Goal: Task Accomplishment & Management: Use online tool/utility

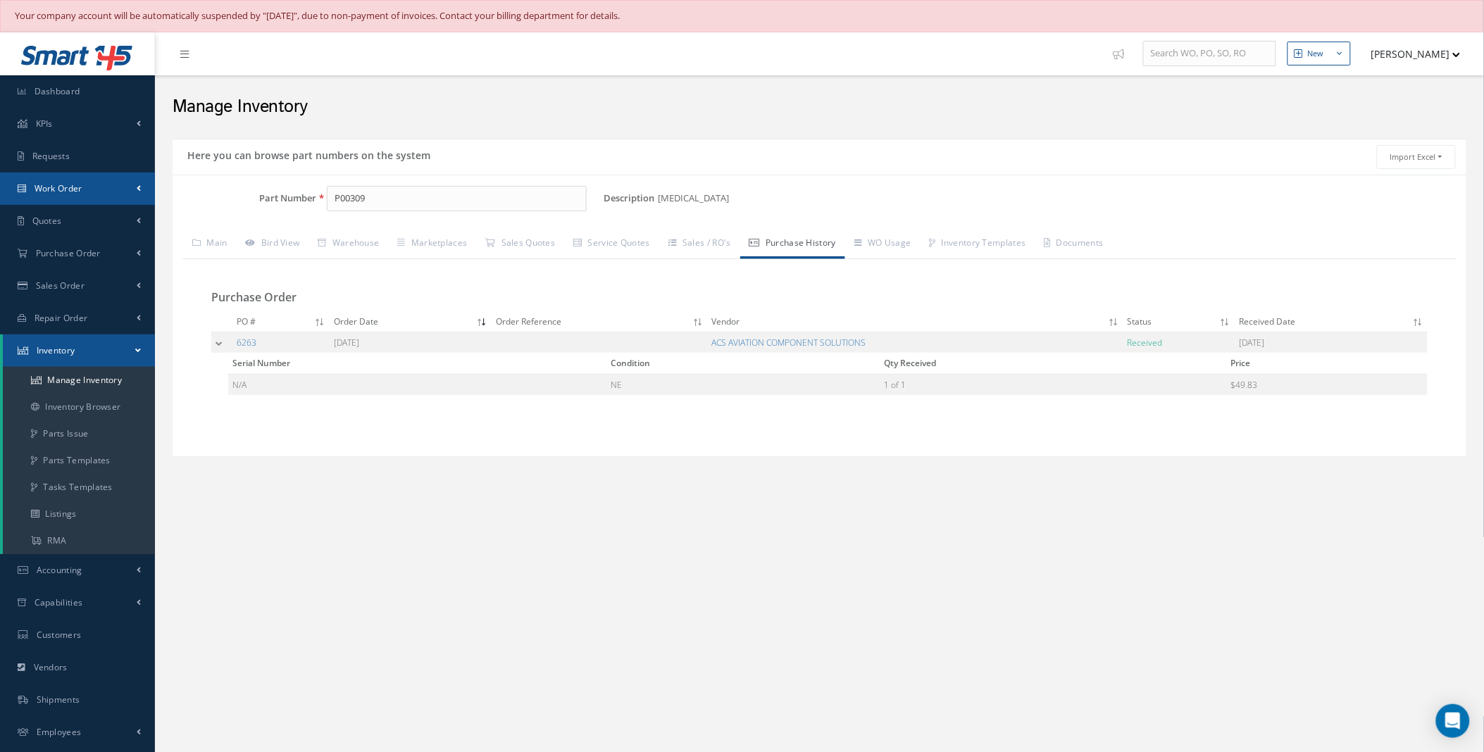
click at [123, 194] on link "Work Order" at bounding box center [77, 189] width 155 height 32
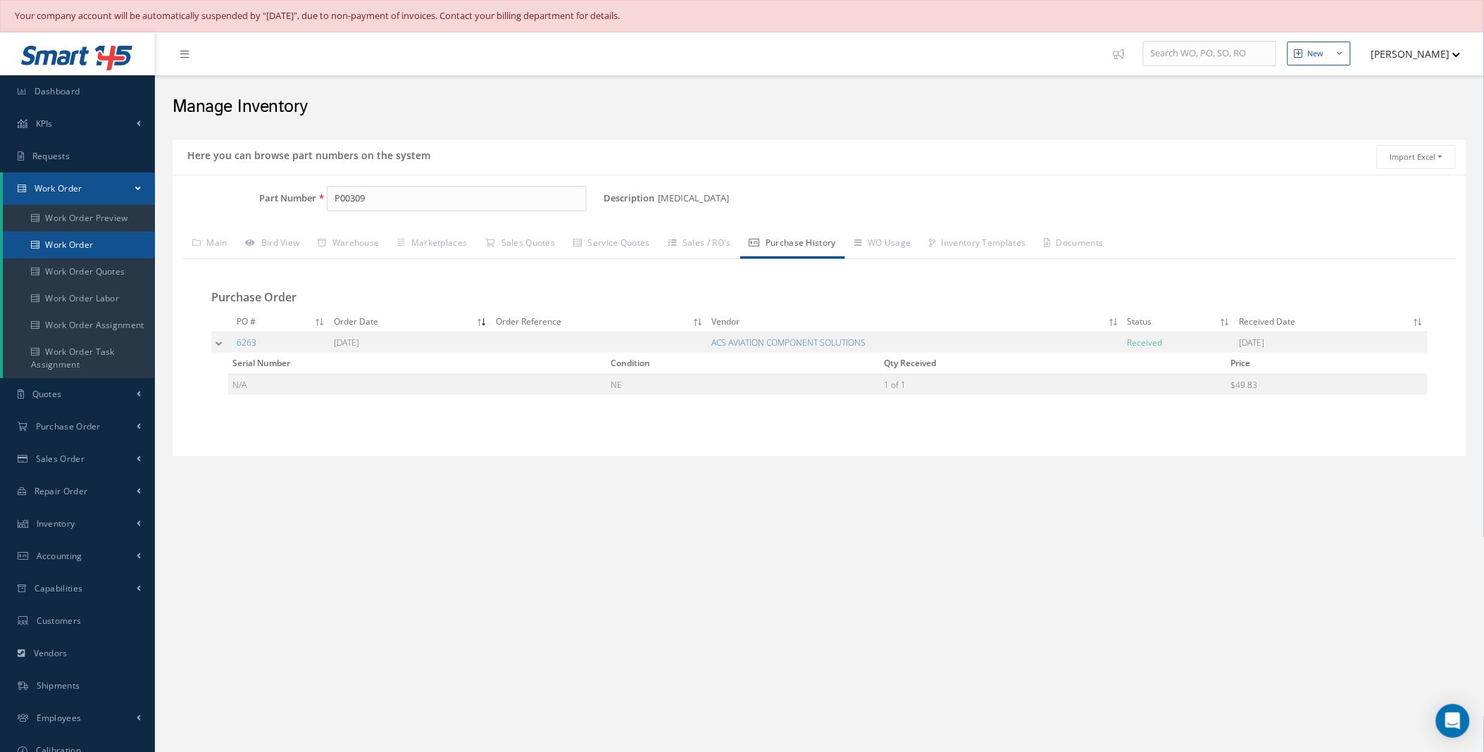
click at [73, 249] on link "Work Order" at bounding box center [79, 245] width 152 height 27
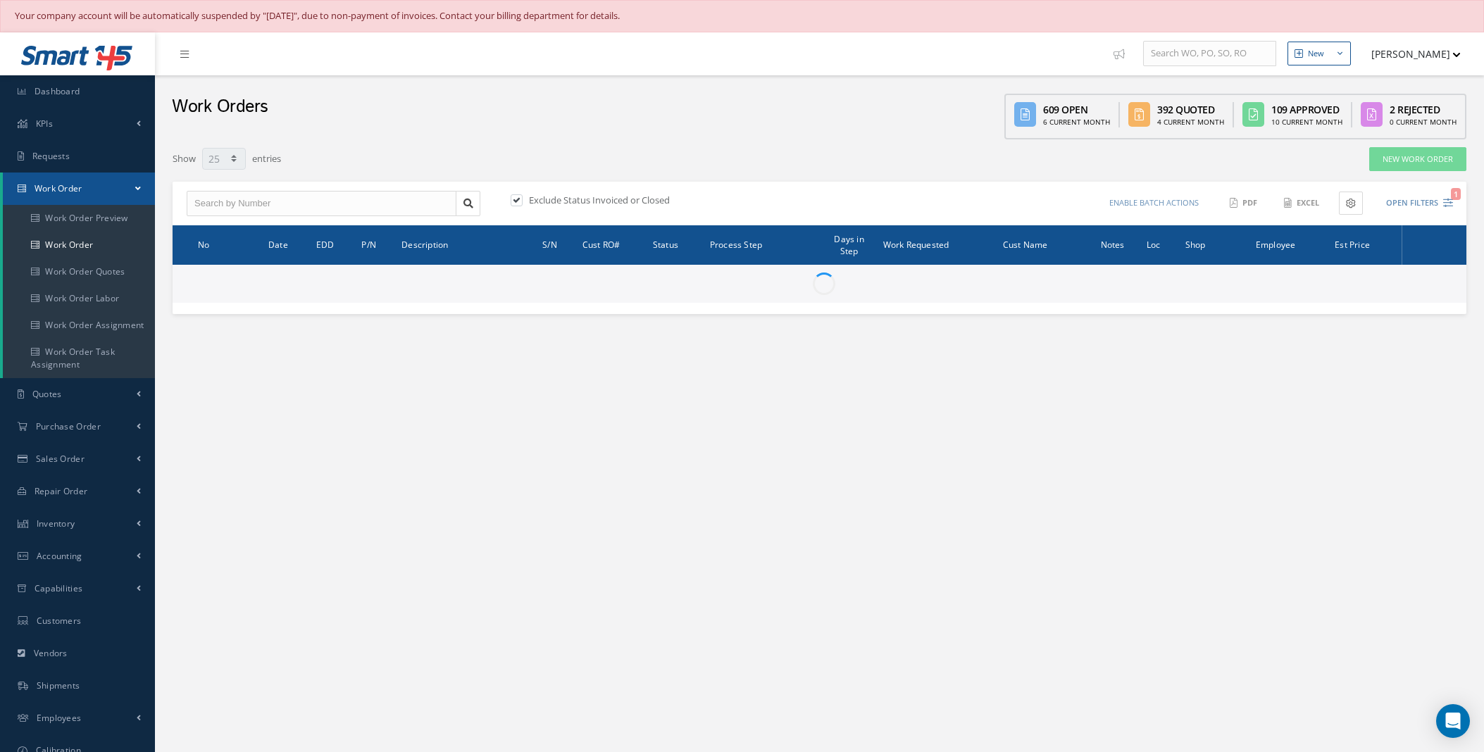
select select "25"
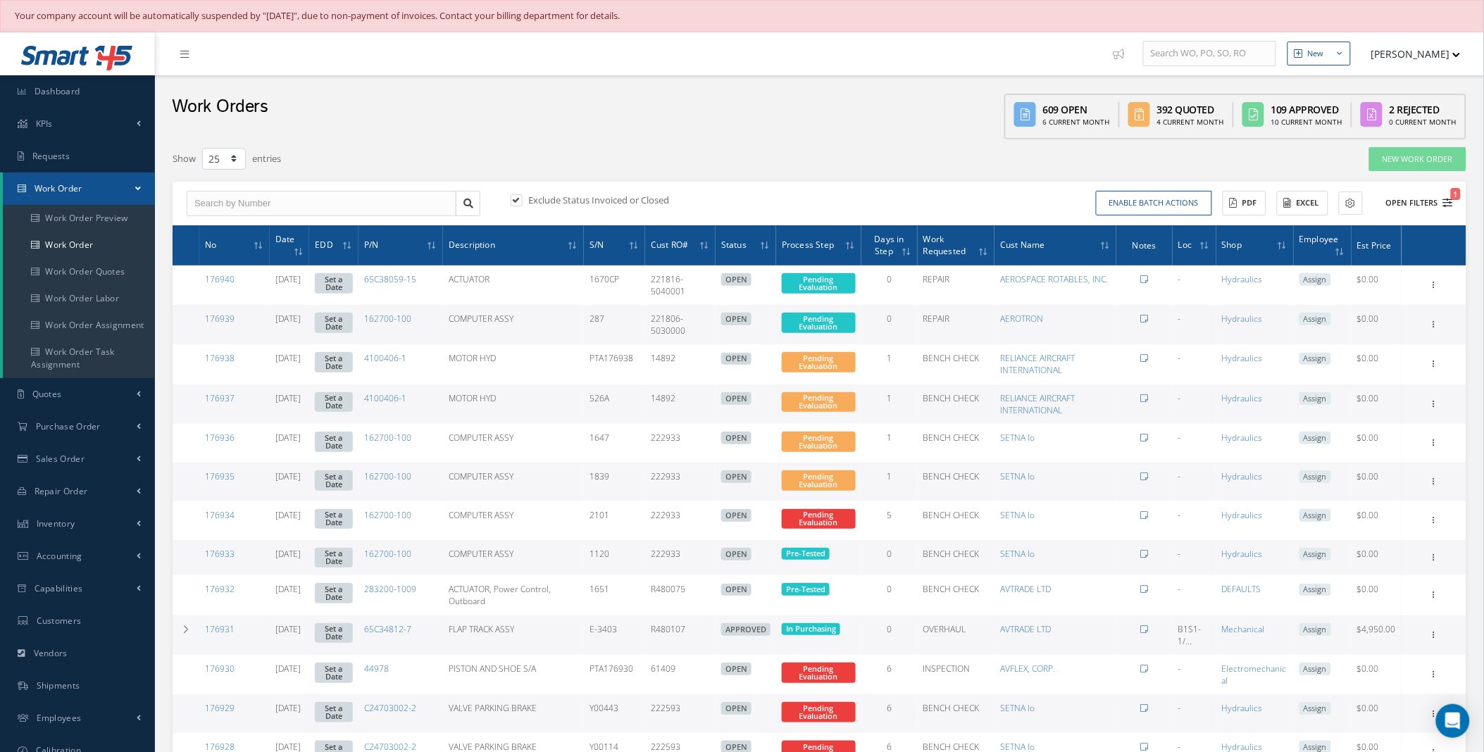
click at [1446, 204] on icon "1" at bounding box center [1448, 203] width 10 height 10
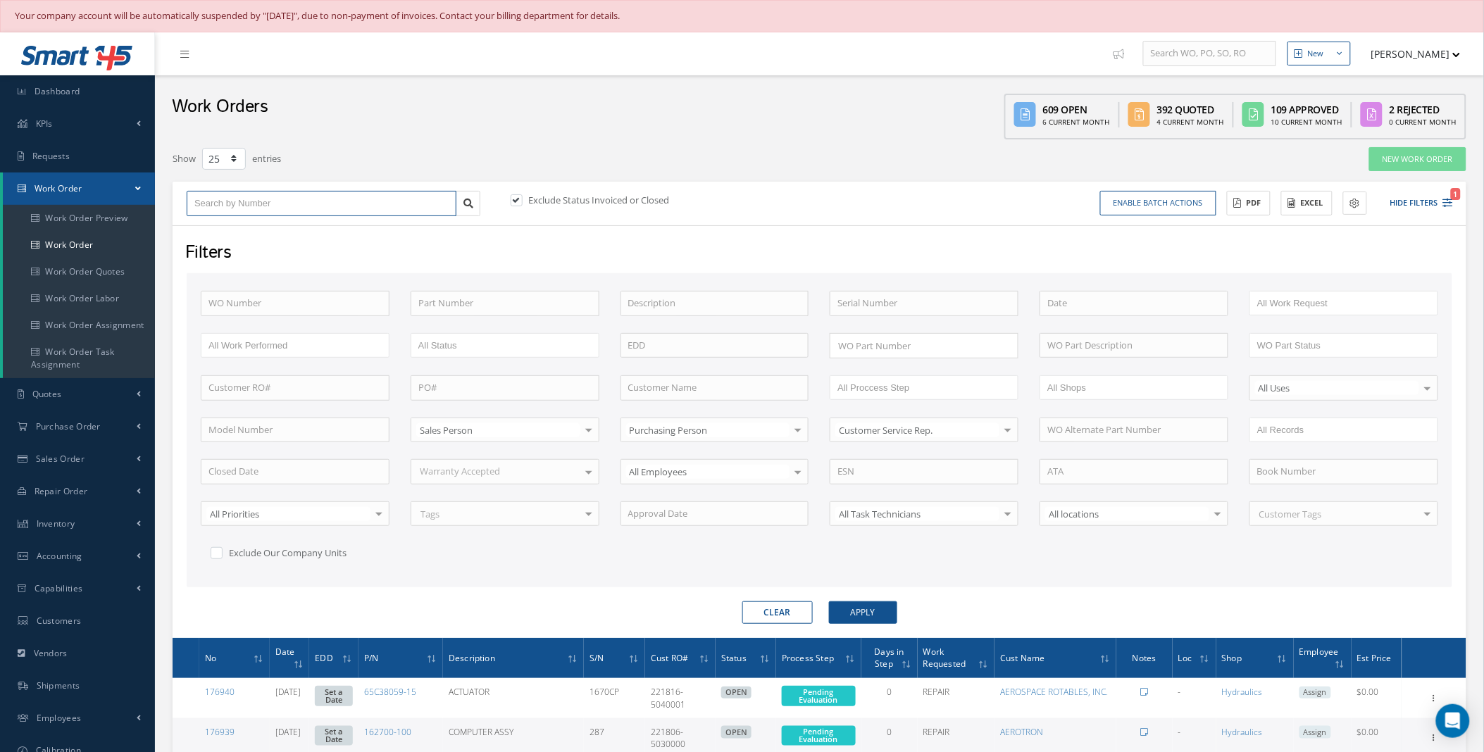
click at [282, 206] on input "text" at bounding box center [322, 203] width 270 height 25
type input "1"
type input "17"
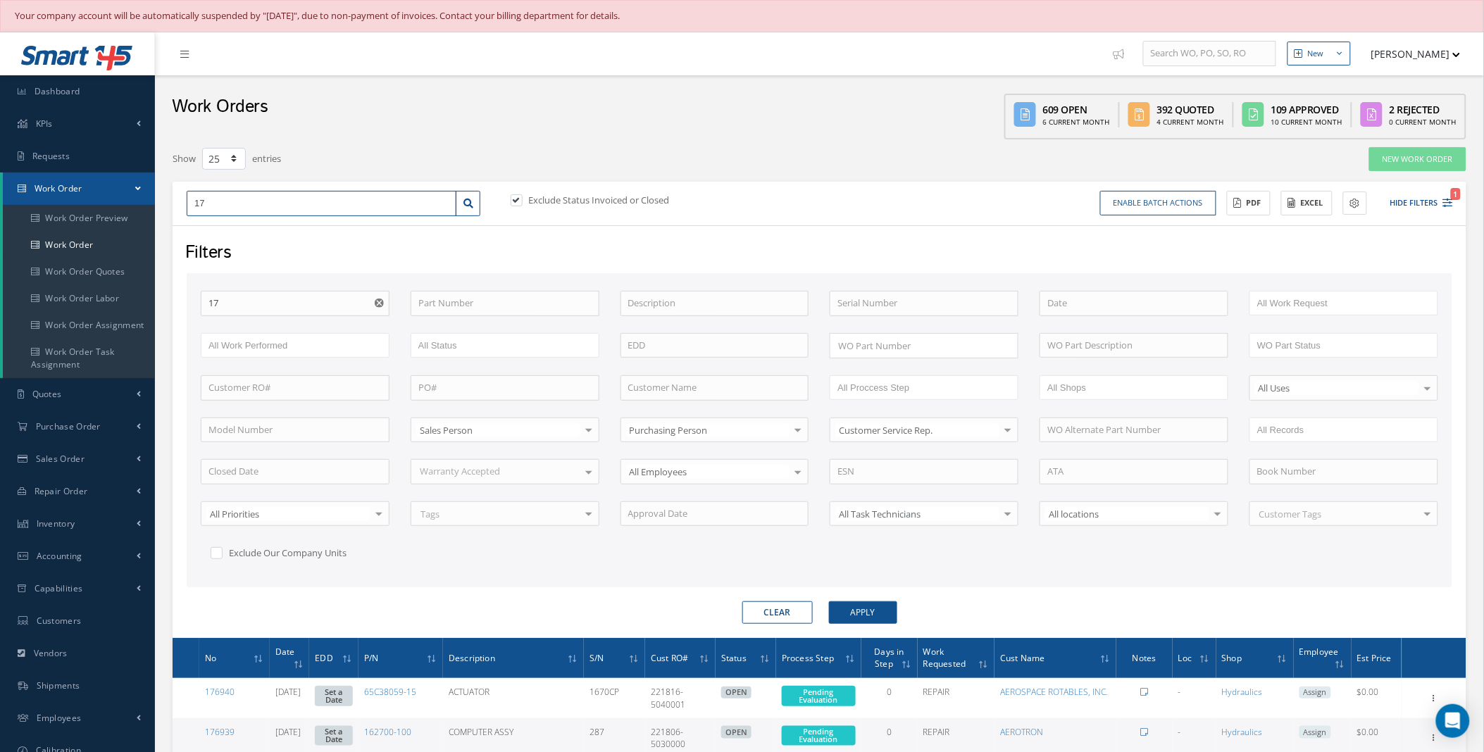
type input "175"
type input "1754"
type input "17548"
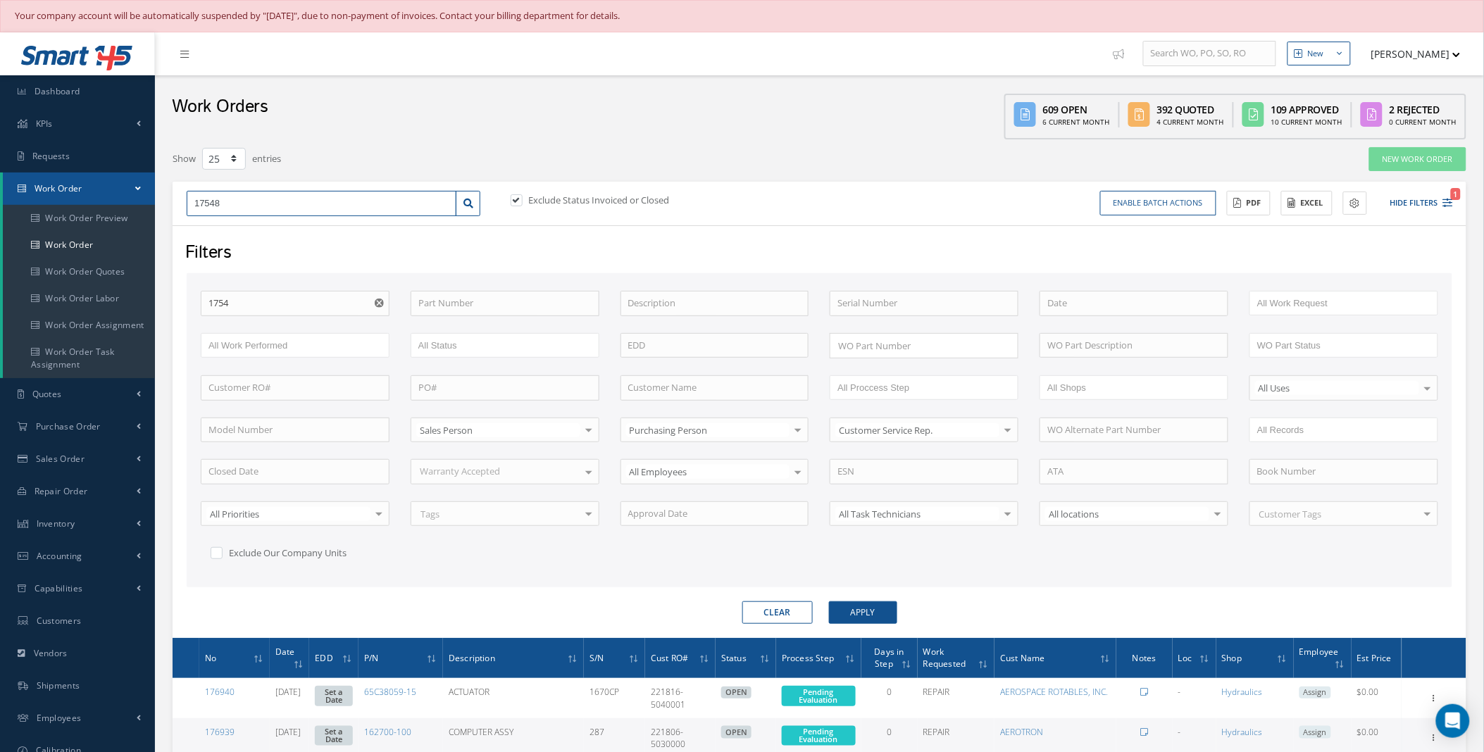
type input "17548"
type input "175488"
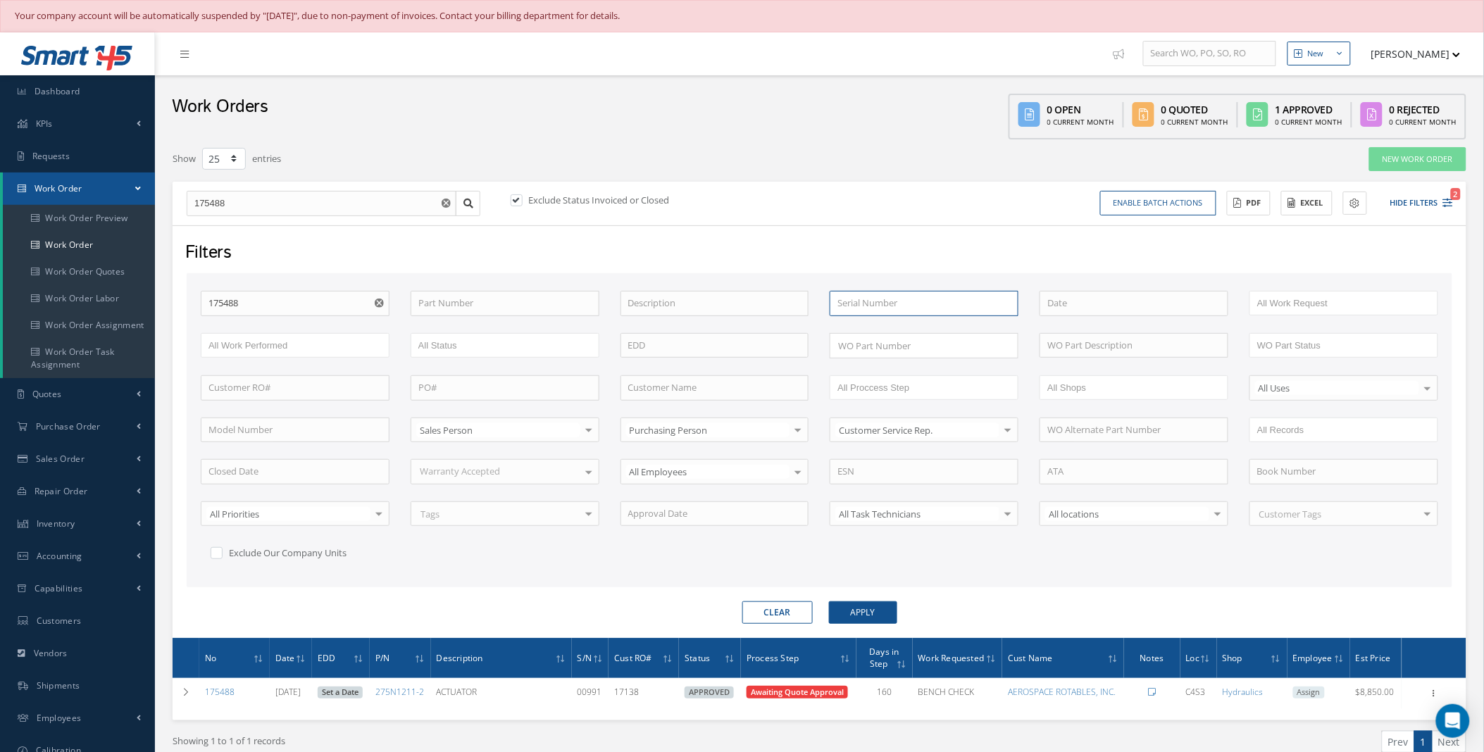
click at [893, 304] on input "text" at bounding box center [923, 303] width 189 height 25
type input "00991"
click at [522, 199] on label at bounding box center [524, 200] width 4 height 13
click at [520, 199] on input "checkbox" at bounding box center [515, 201] width 9 height 9
checkbox input "false"
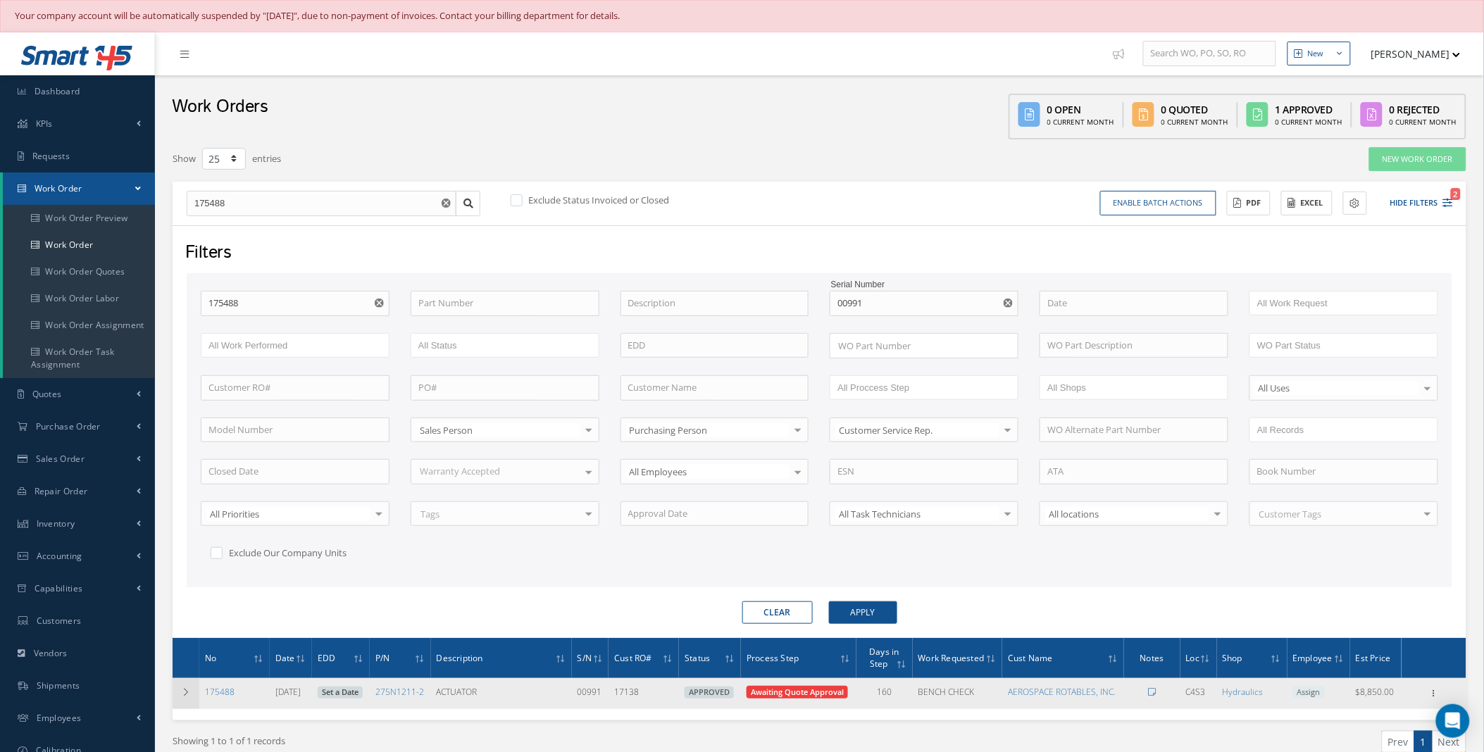
click at [190, 691] on icon at bounding box center [186, 692] width 10 height 8
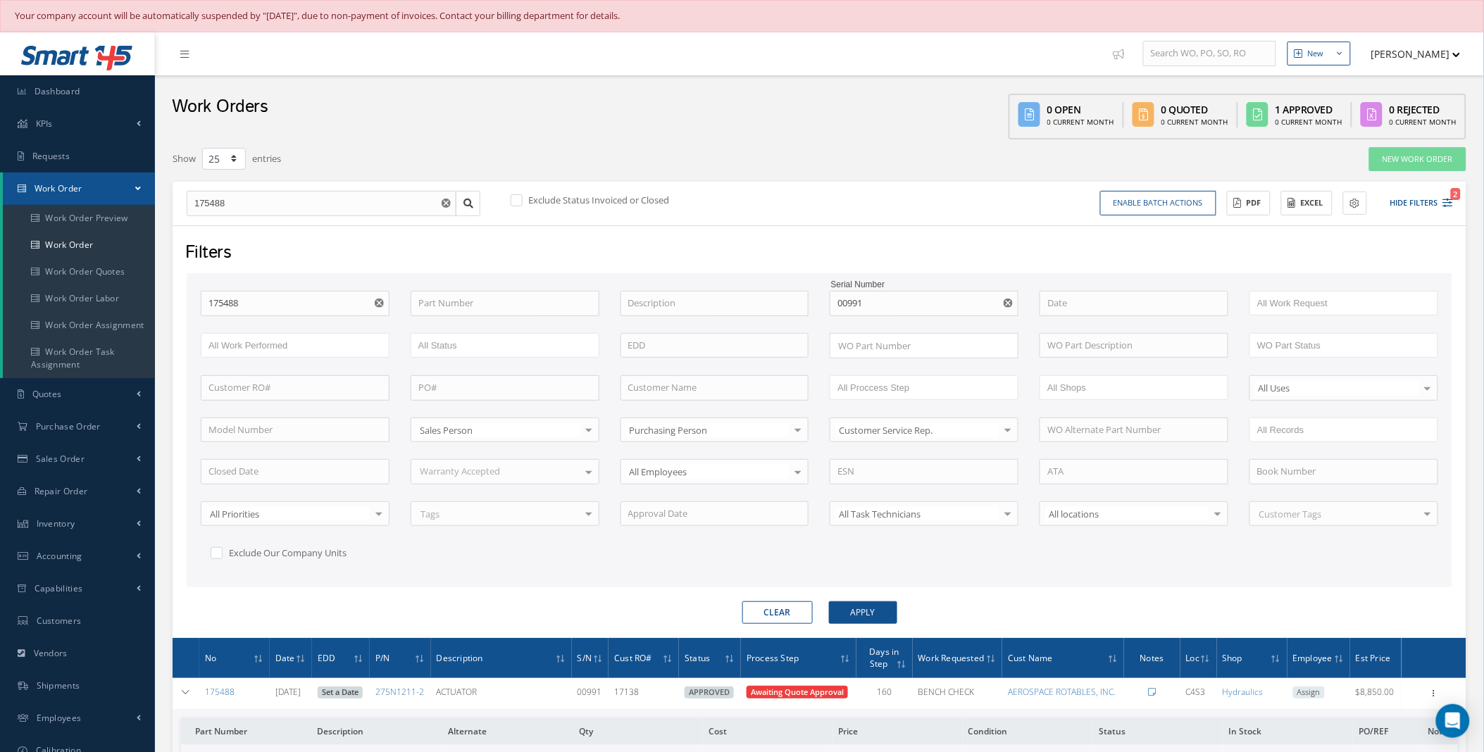
scroll to position [412, 0]
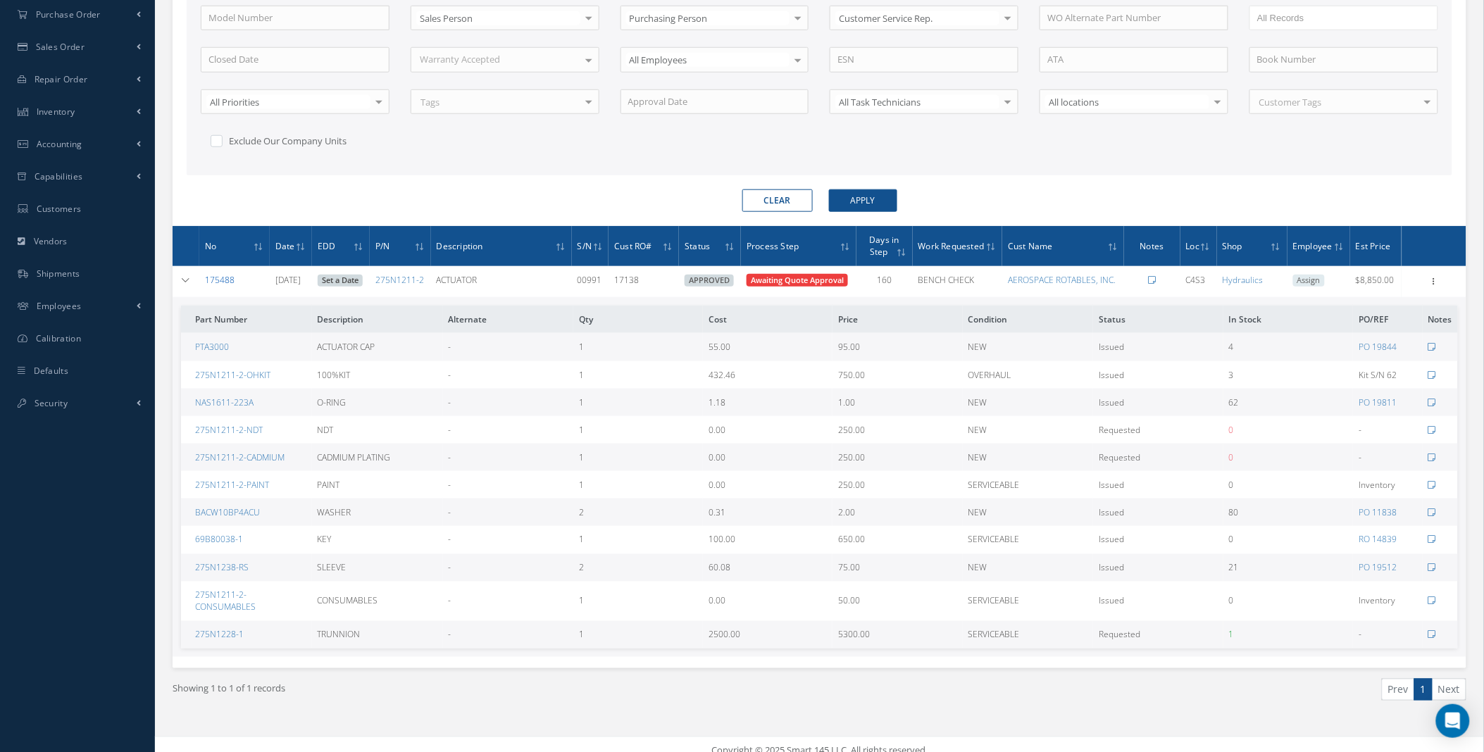
click at [214, 277] on link "175488" at bounding box center [220, 280] width 30 height 12
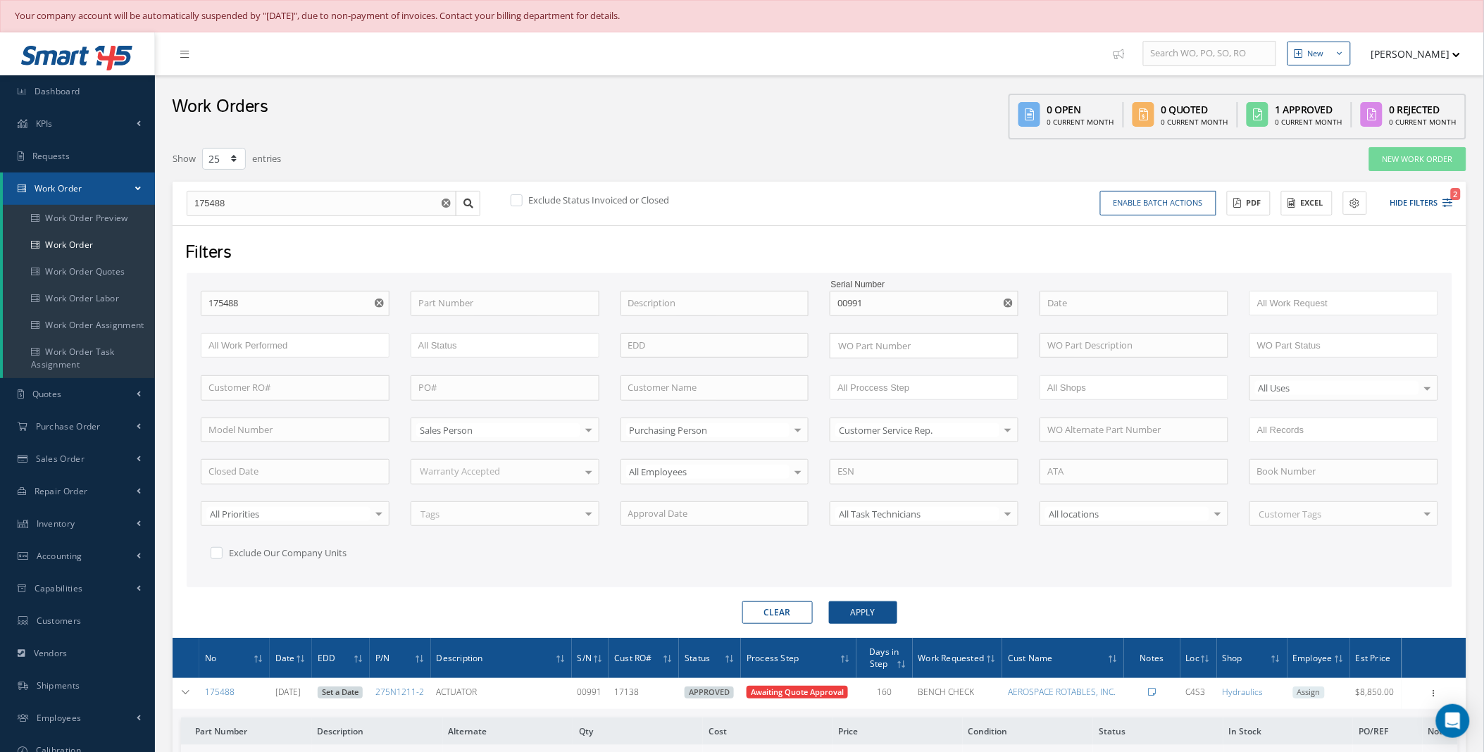
click at [1006, 303] on use "Reset" at bounding box center [1007, 303] width 9 height 9
click at [381, 301] on use "Reset" at bounding box center [379, 303] width 9 height 9
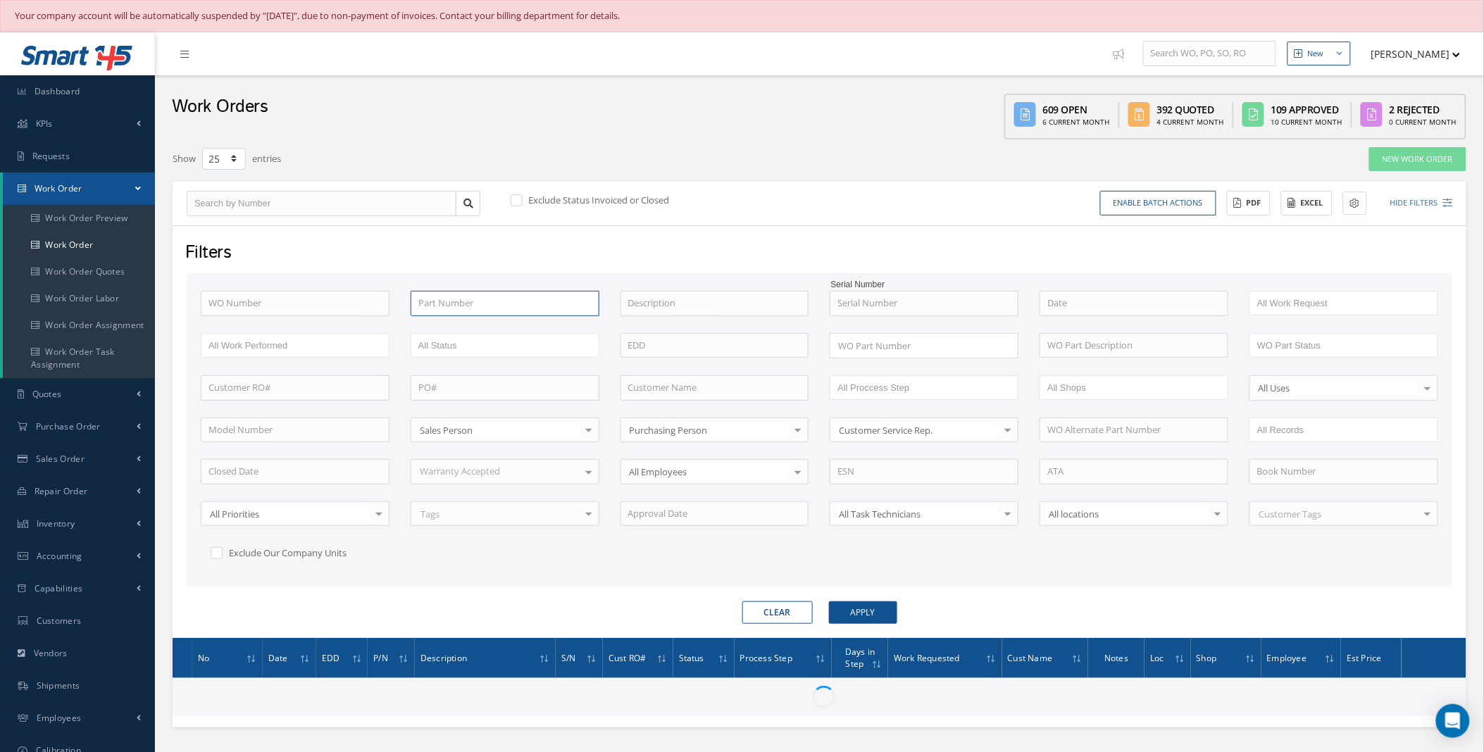
click at [491, 303] on input "text" at bounding box center [505, 303] width 189 height 25
paste input "958375"
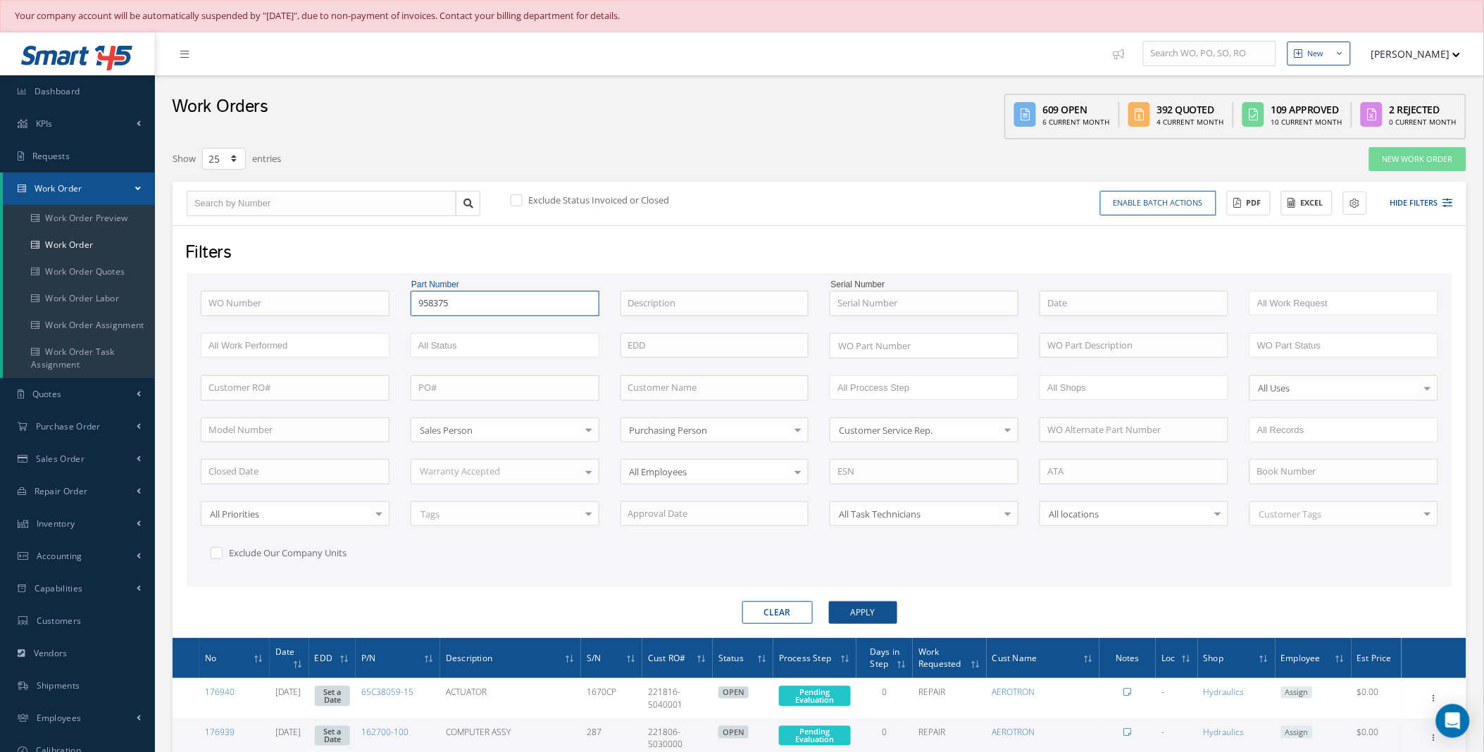
click at [440, 303] on input "958375" at bounding box center [505, 303] width 189 height 25
type input "958375"
click at [258, 394] on input "text" at bounding box center [295, 387] width 189 height 25
click at [762, 613] on button "Clear" at bounding box center [777, 612] width 70 height 23
checkbox input "true"
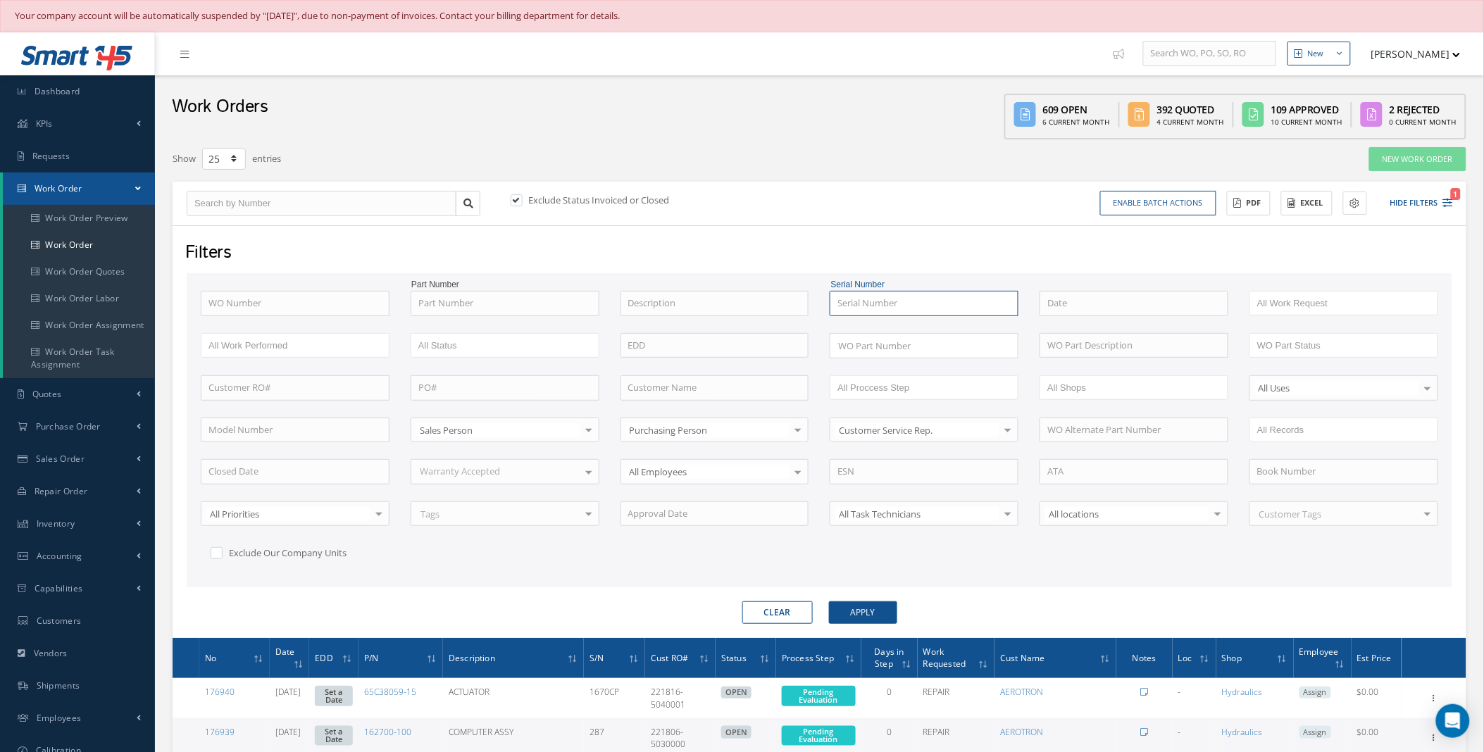
click at [868, 301] on input "text" at bounding box center [923, 303] width 189 height 25
type input "00991"
click at [870, 611] on button "Apply" at bounding box center [863, 612] width 68 height 23
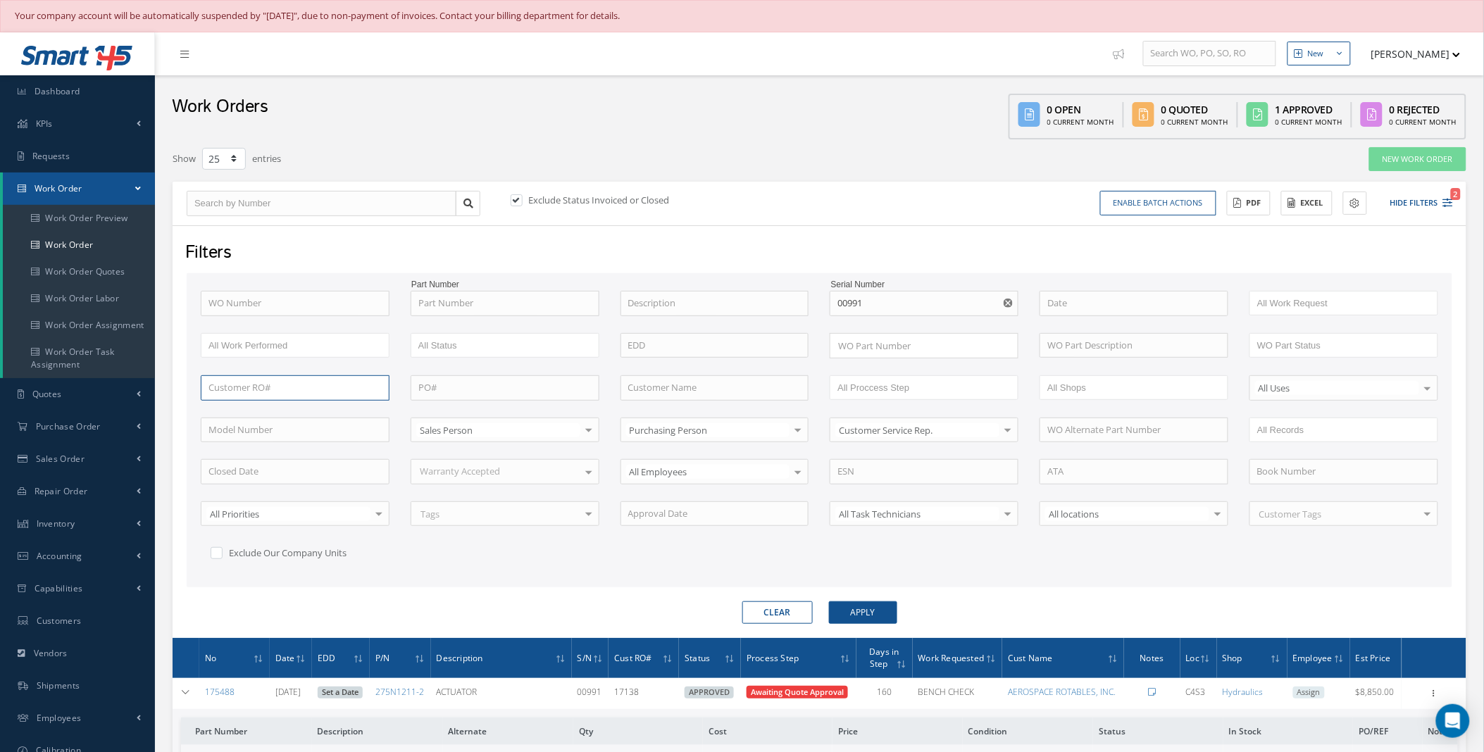
click at [263, 388] on input "text" at bounding box center [295, 387] width 189 height 25
paste input "958375"
type input "958375"
click at [522, 199] on label at bounding box center [524, 200] width 4 height 13
click at [518, 199] on input "checkbox" at bounding box center [515, 201] width 9 height 9
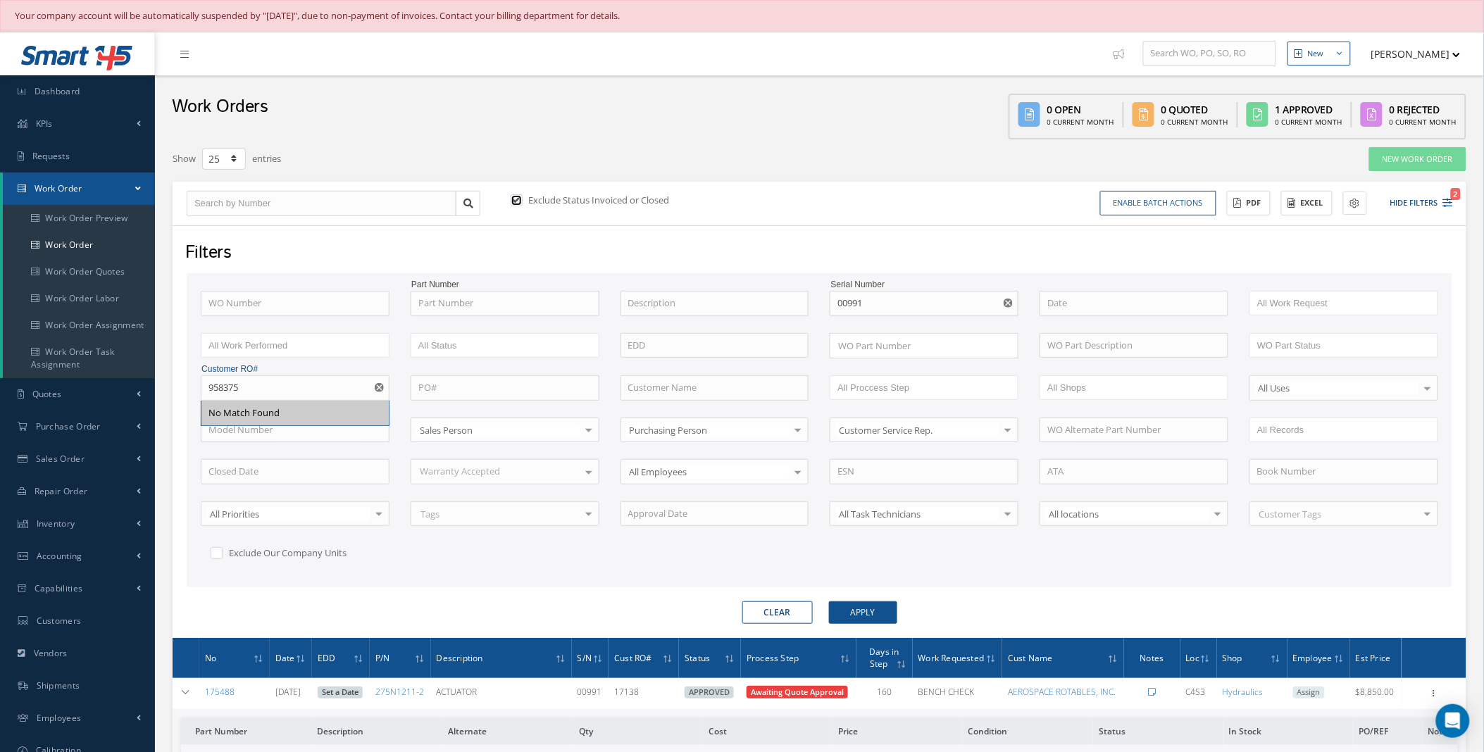
checkbox input "false"
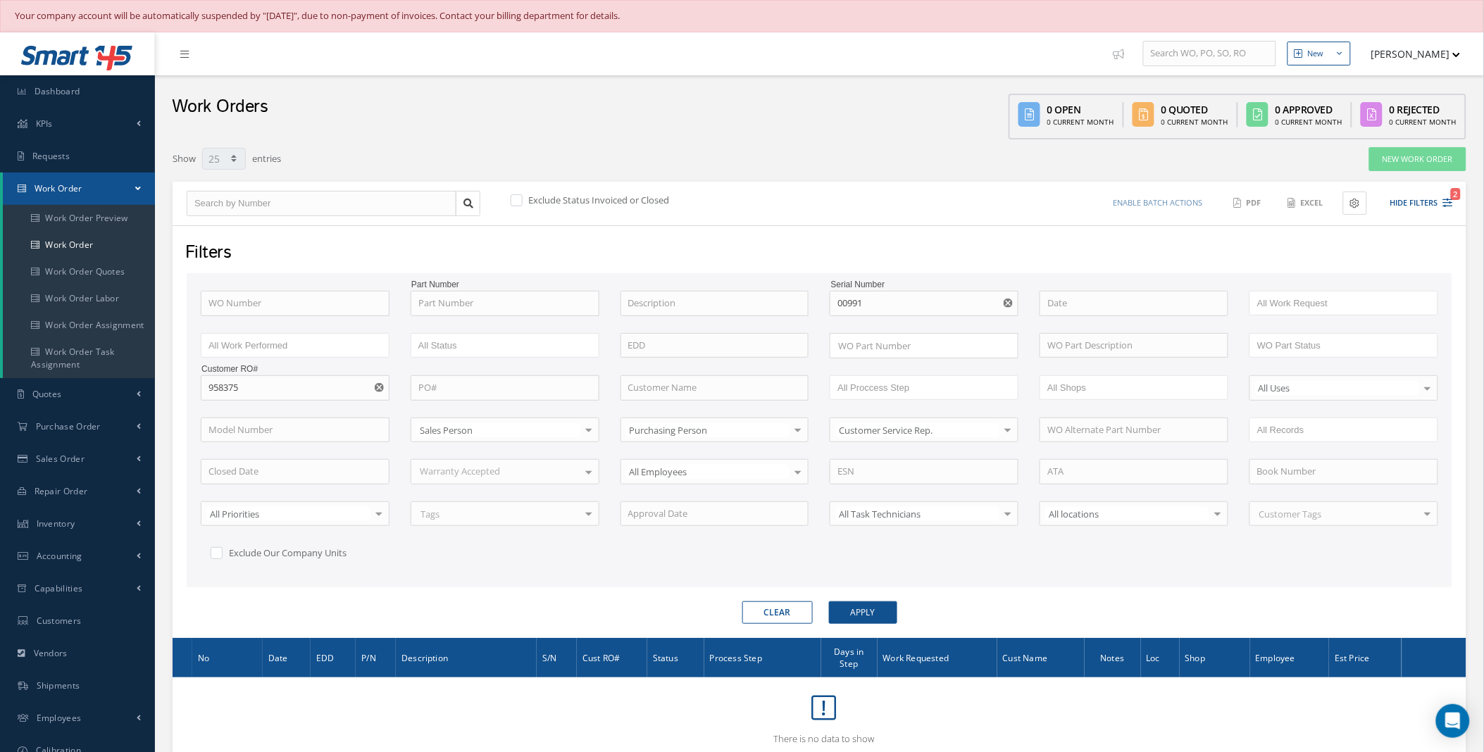
click at [377, 391] on use "Reset" at bounding box center [379, 387] width 9 height 9
click at [878, 618] on button "Apply" at bounding box center [863, 612] width 68 height 23
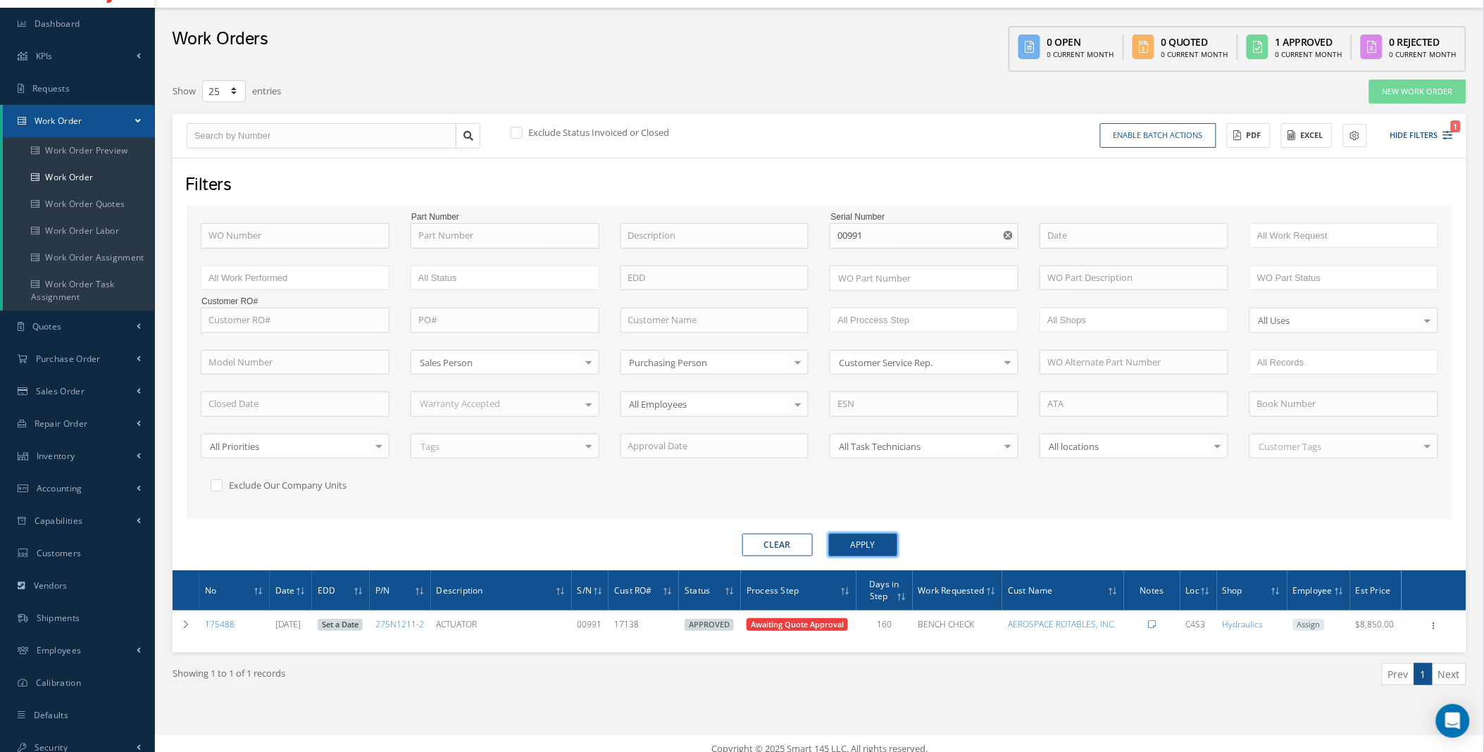
scroll to position [78, 0]
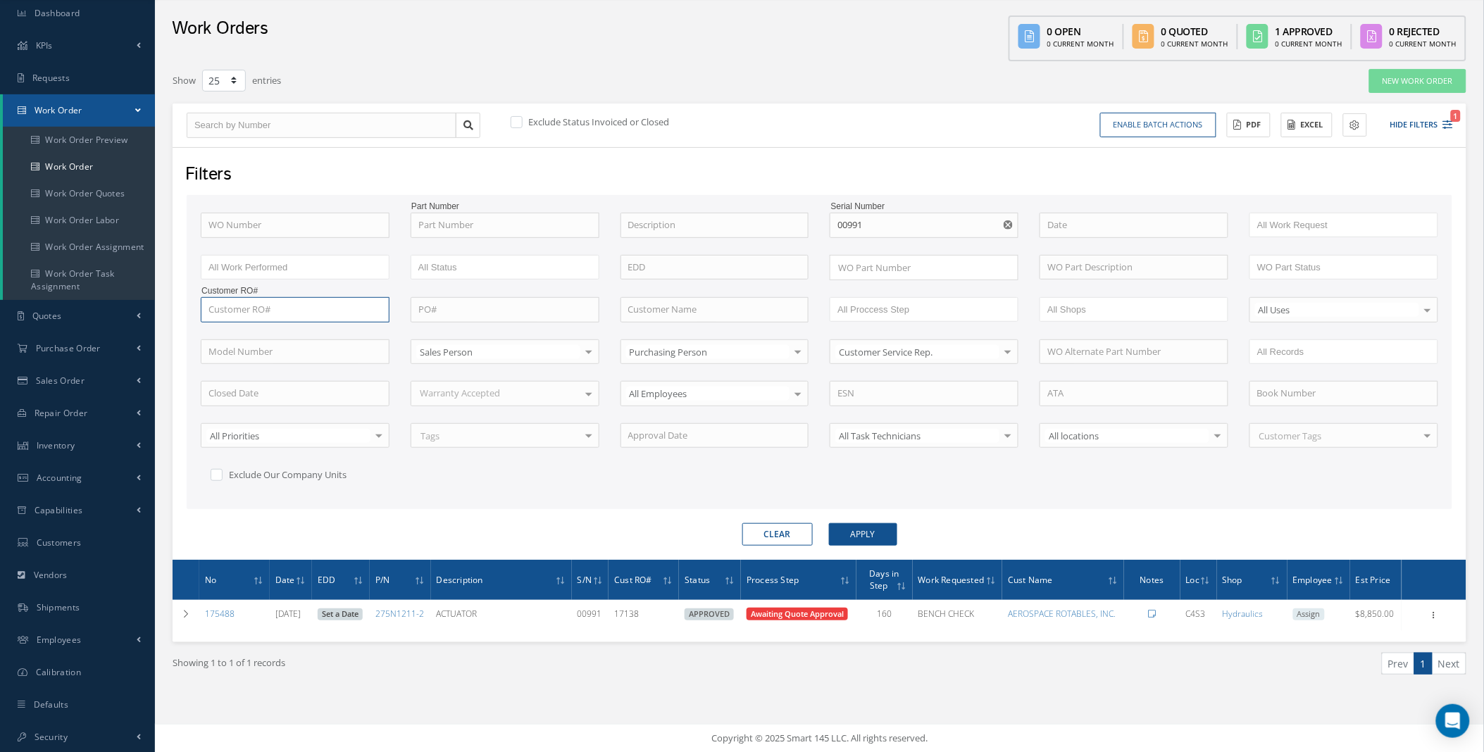
click at [294, 308] on input "text" at bounding box center [295, 309] width 189 height 25
paste input "958375"
type input "958375"
click at [1006, 222] on icon "Reset" at bounding box center [1007, 224] width 9 height 9
click at [889, 528] on button "Apply" at bounding box center [863, 534] width 68 height 23
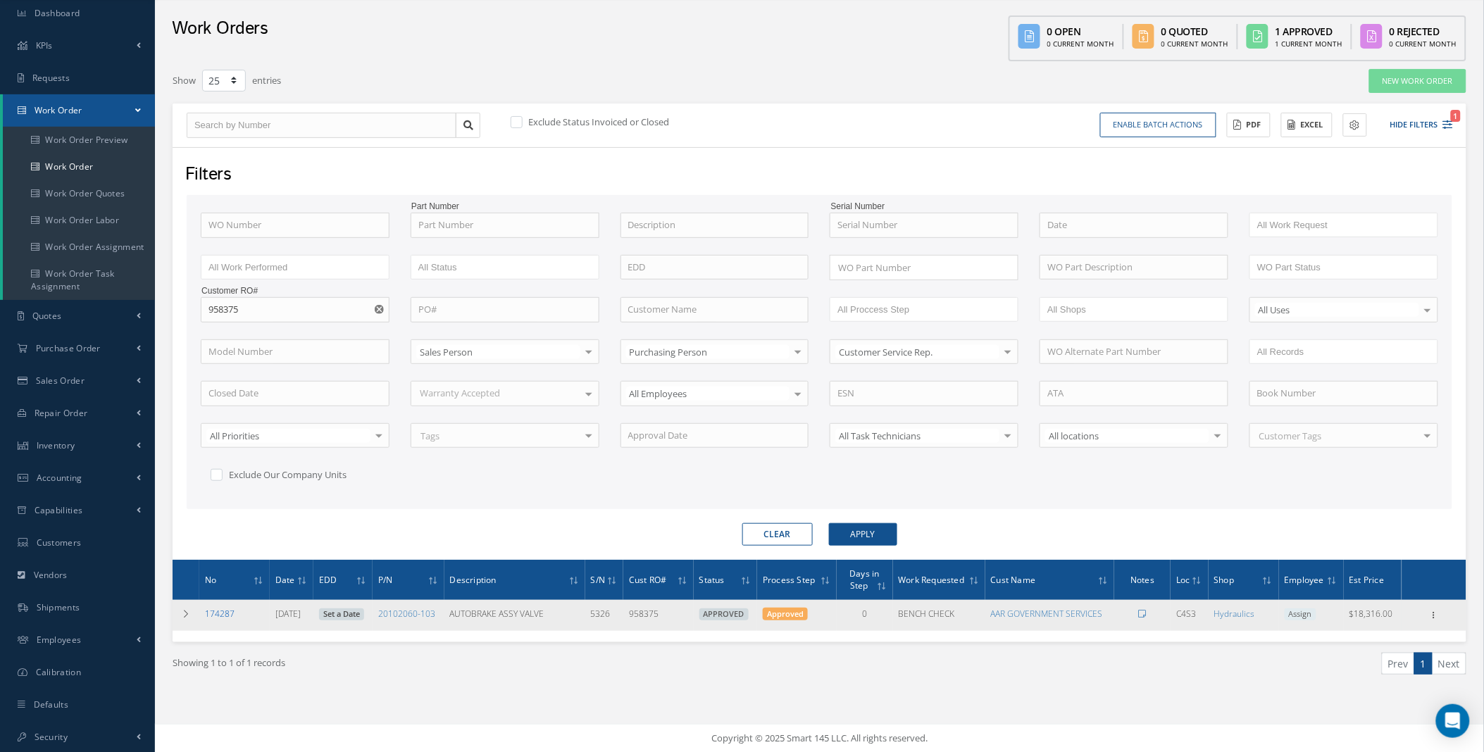
click at [211, 613] on link "174287" at bounding box center [220, 614] width 30 height 12
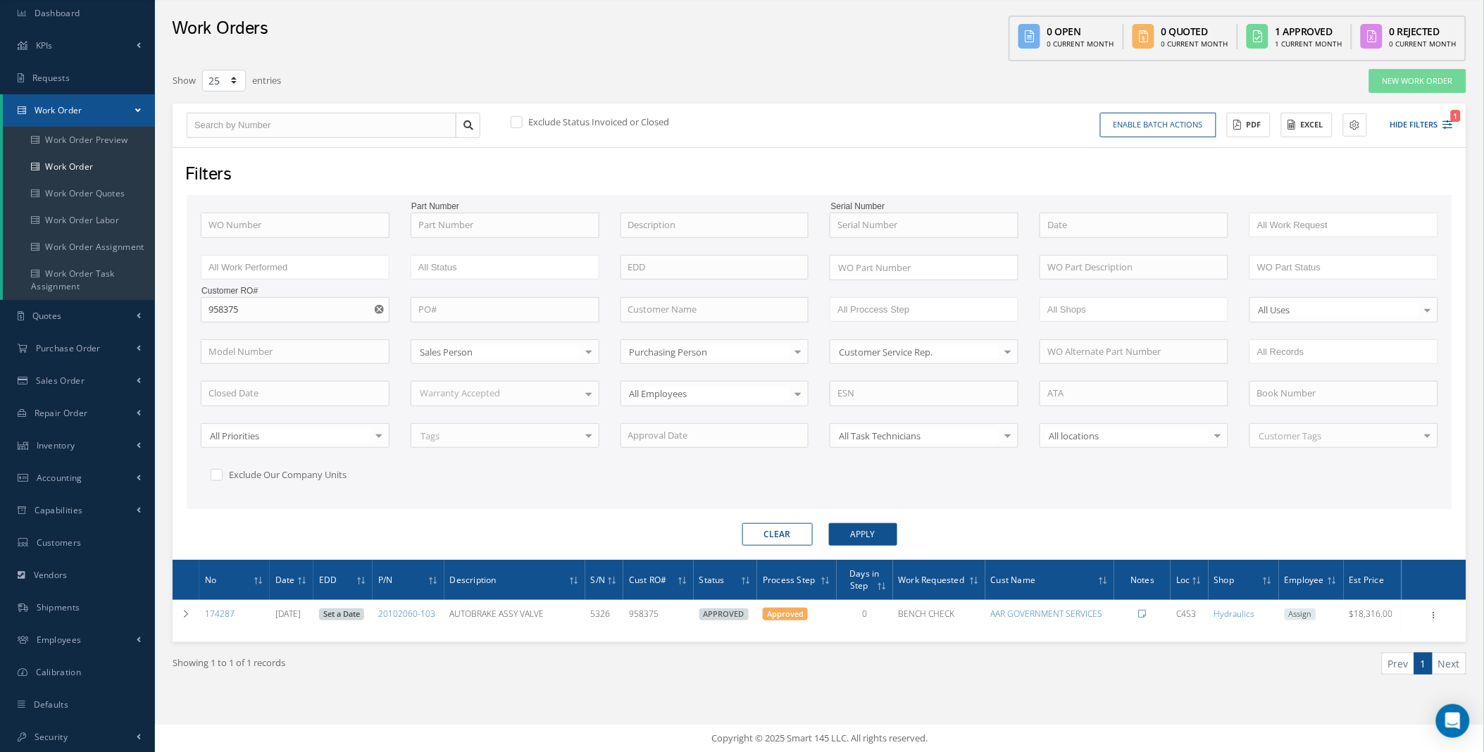
click at [375, 308] on use "Reset" at bounding box center [379, 309] width 9 height 9
click at [546, 218] on input "text" at bounding box center [505, 225] width 189 height 25
paste input "1040T100"
type input "1040T100"
click at [870, 534] on button "Apply" at bounding box center [863, 534] width 68 height 23
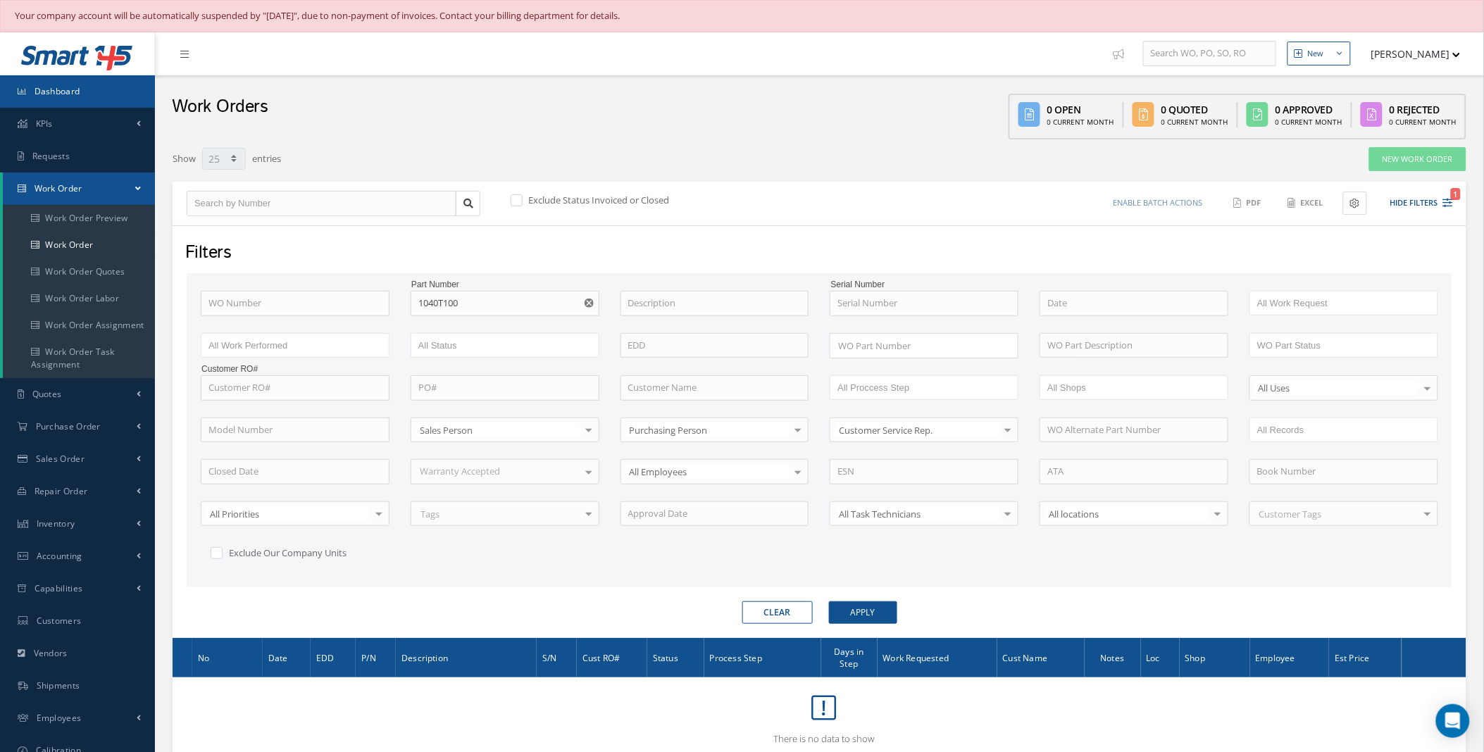
click at [61, 94] on span "Dashboard" at bounding box center [58, 91] width 46 height 12
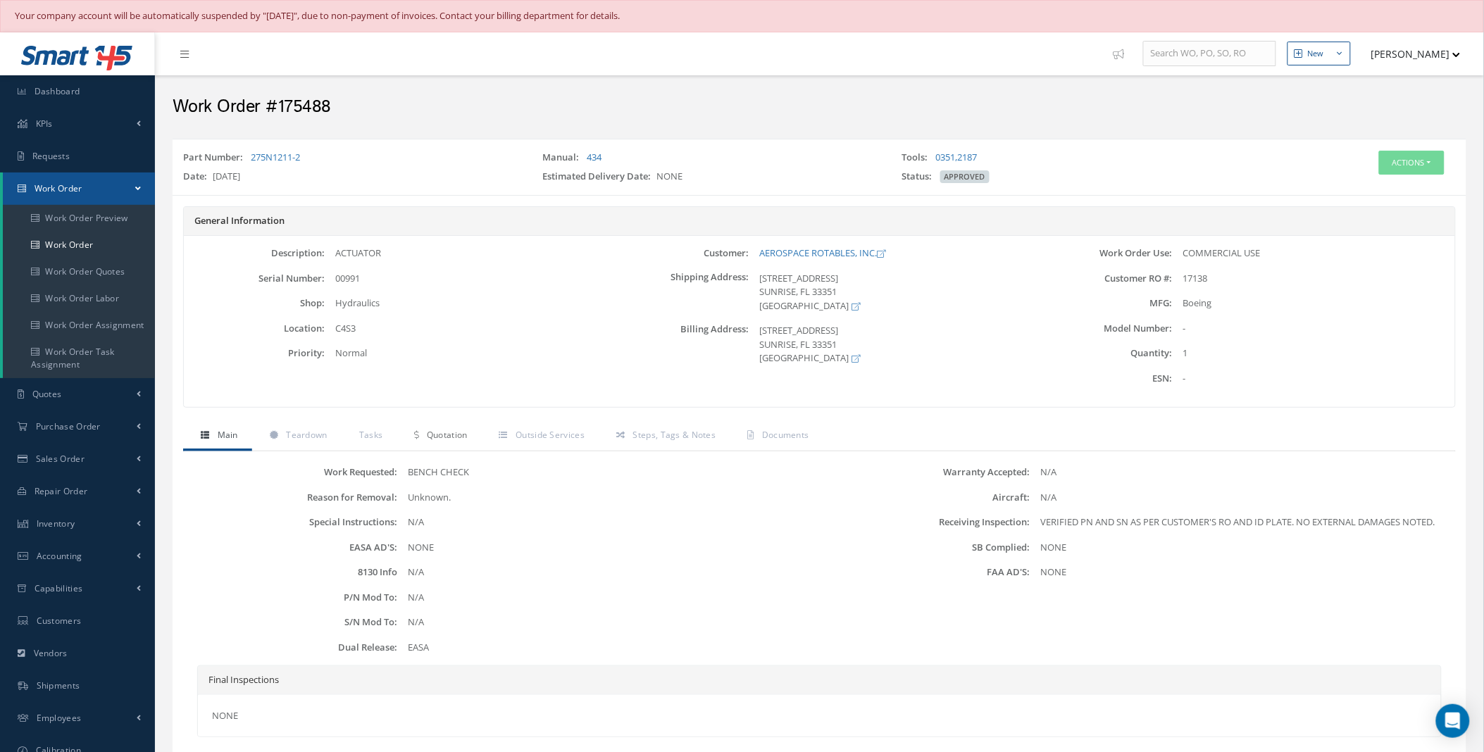
click at [416, 437] on icon at bounding box center [416, 435] width 4 height 8
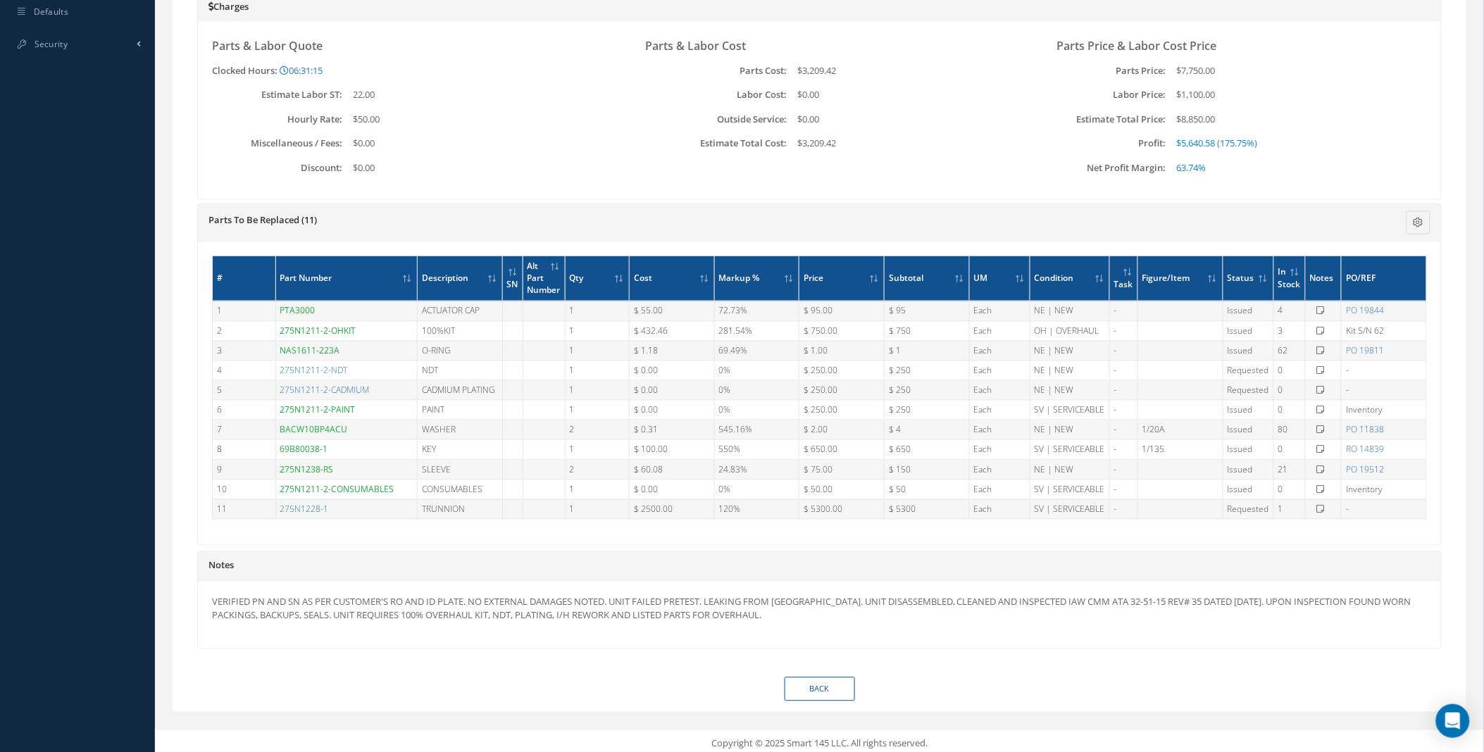
scroll to position [778, 0]
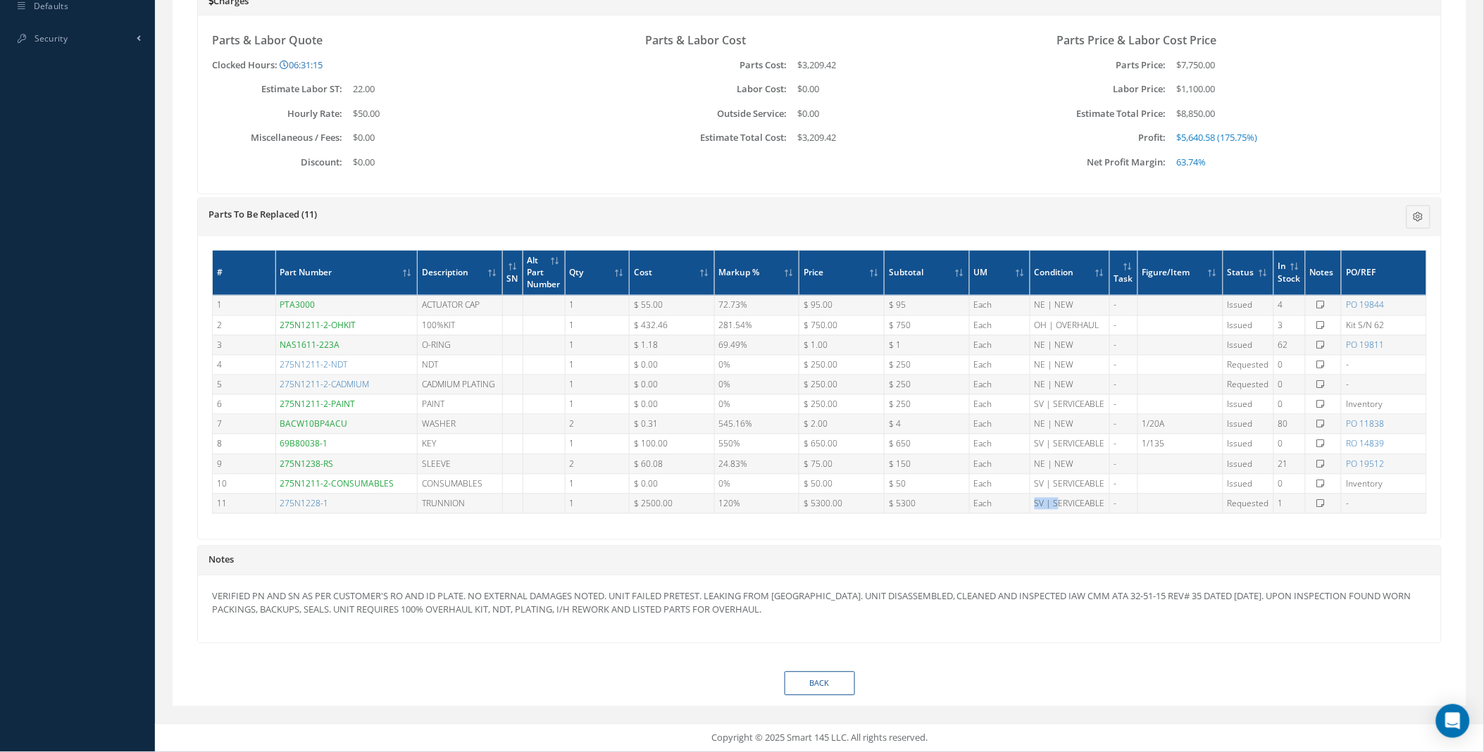
drag, startPoint x: 1037, startPoint y: 503, endPoint x: 1059, endPoint y: 503, distance: 21.8
click at [1059, 503] on td "SV | SERVICEABLE" at bounding box center [1069, 504] width 80 height 20
click at [358, 535] on div "# Part Number Description SN Alt Part Number Qty Cost Markup % Price Subtotal U…" at bounding box center [819, 388] width 1243 height 303
drag, startPoint x: 856, startPoint y: 385, endPoint x: 789, endPoint y: 385, distance: 66.9
click at [789, 385] on tr "5 275N1211-2-CADMIUM CADMIUM PLATING 1 $ 0.00 0% $ 250.00 $ 250 Each NE | NEW -…" at bounding box center [820, 385] width 1214 height 20
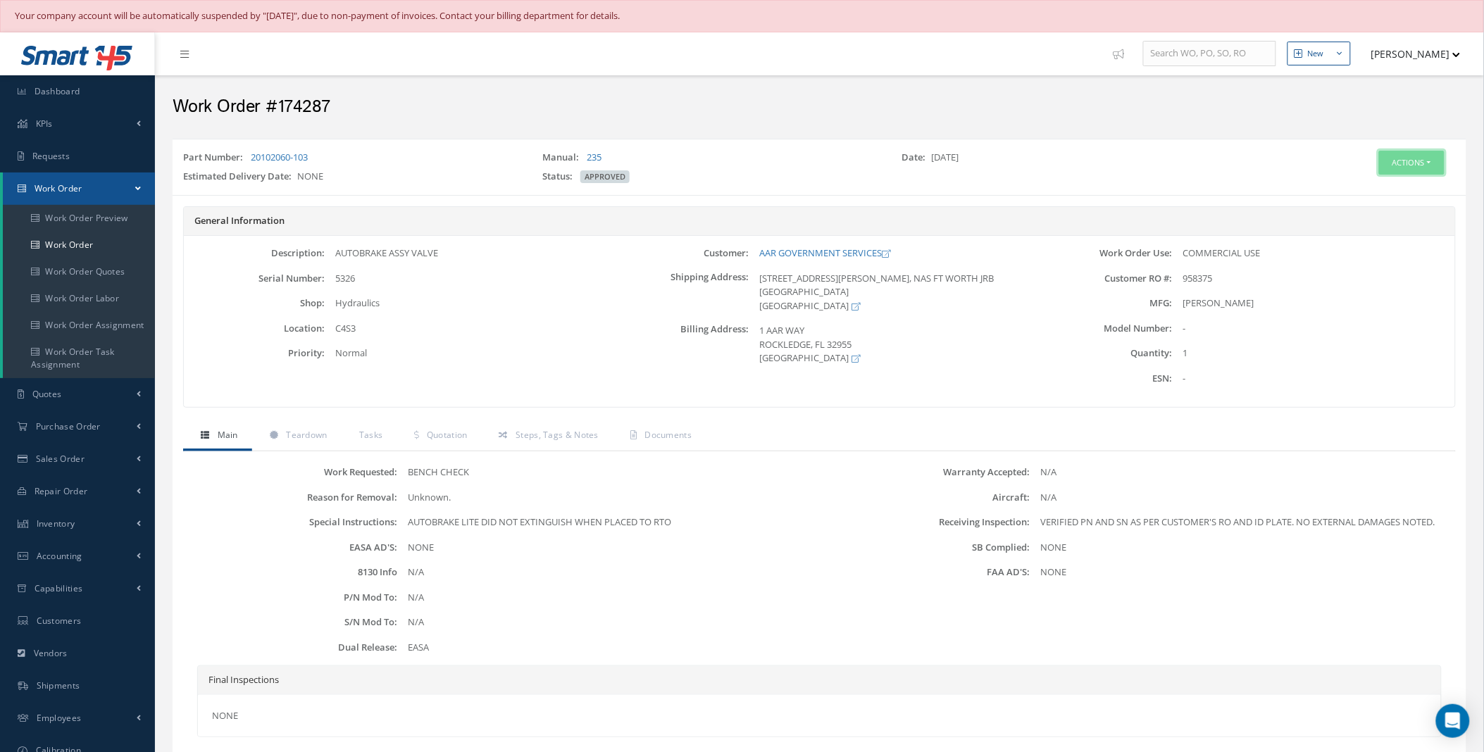
drag, startPoint x: 1398, startPoint y: 158, endPoint x: 1404, endPoint y: 165, distance: 8.5
click at [1398, 158] on button "Actions" at bounding box center [1411, 163] width 65 height 25
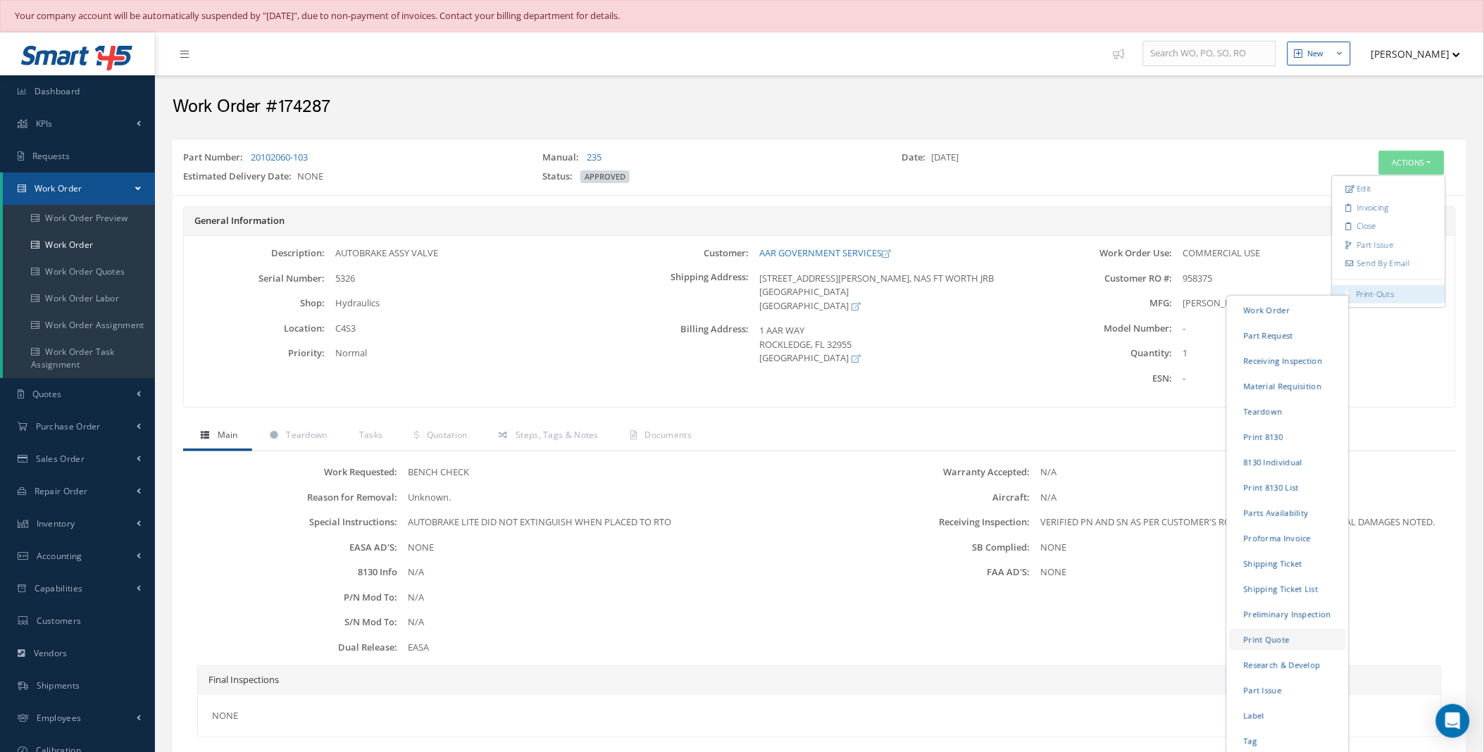
click at [1265, 637] on link "Print Quote" at bounding box center [1287, 639] width 116 height 22
